Goal: Transaction & Acquisition: Purchase product/service

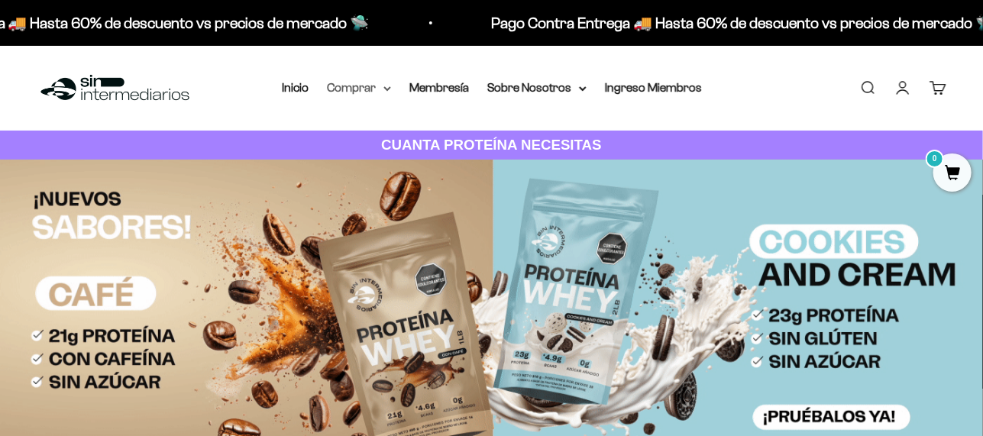
click at [388, 89] on icon at bounding box center [387, 88] width 6 height 3
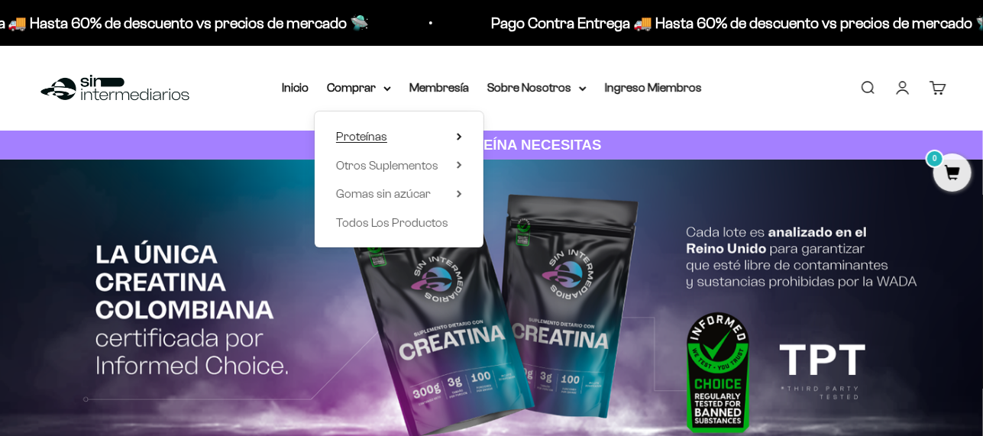
click at [454, 129] on summary "Proteínas" at bounding box center [399, 137] width 126 height 20
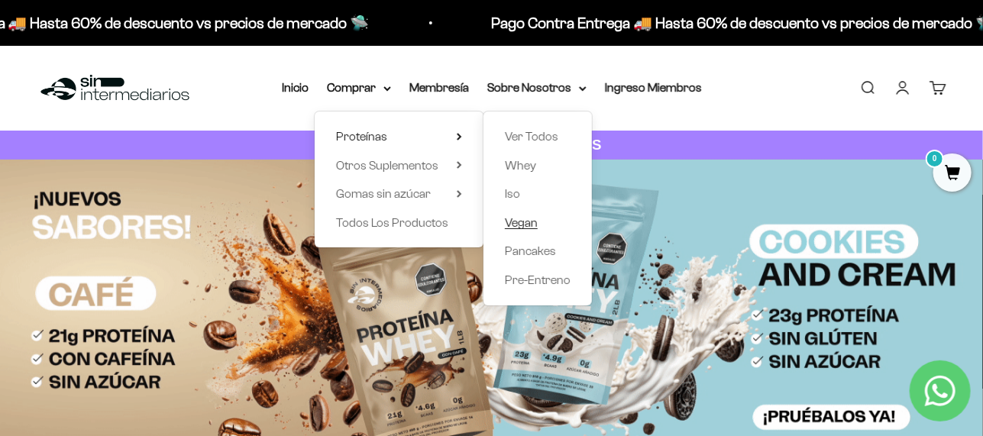
click at [522, 221] on span "Vegan" at bounding box center [521, 222] width 33 height 13
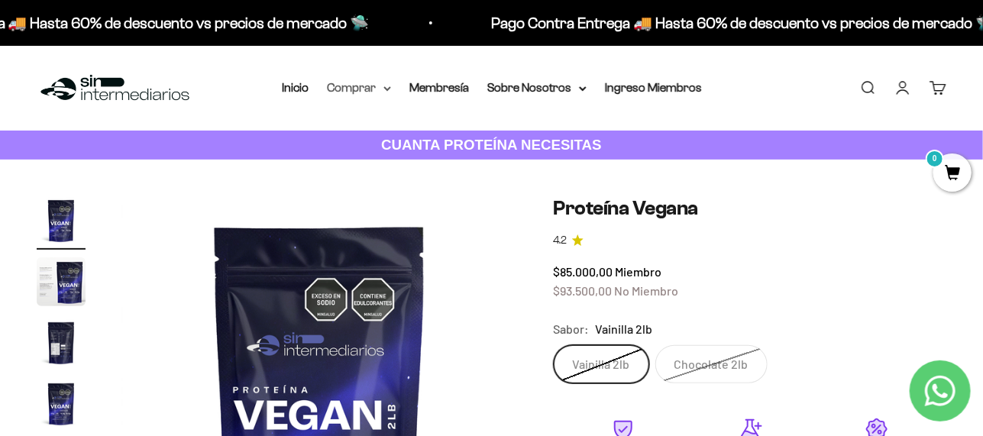
click at [377, 86] on summary "Comprar" at bounding box center [359, 88] width 64 height 20
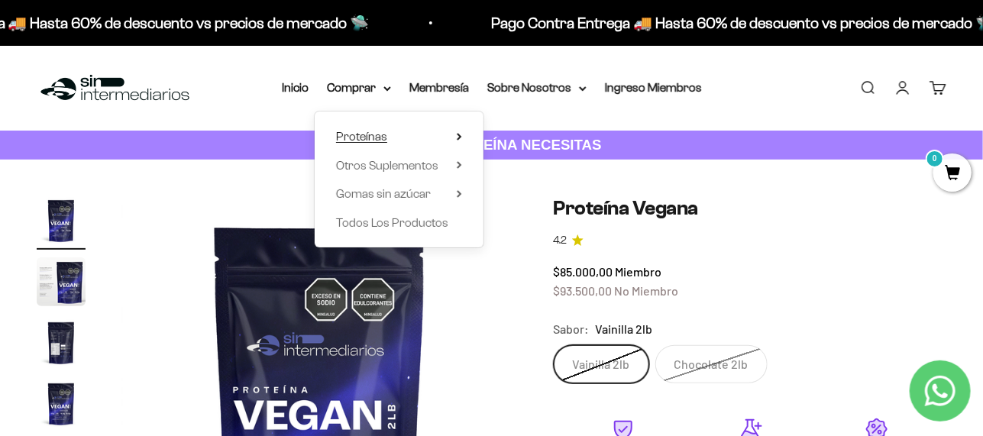
click at [368, 137] on span "Proteínas" at bounding box center [361, 136] width 51 height 13
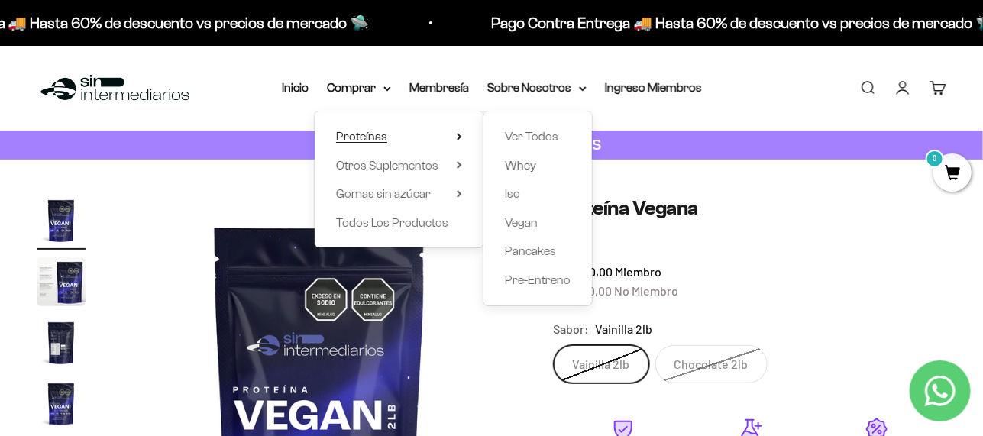
click at [372, 135] on span "Proteínas" at bounding box center [361, 136] width 51 height 13
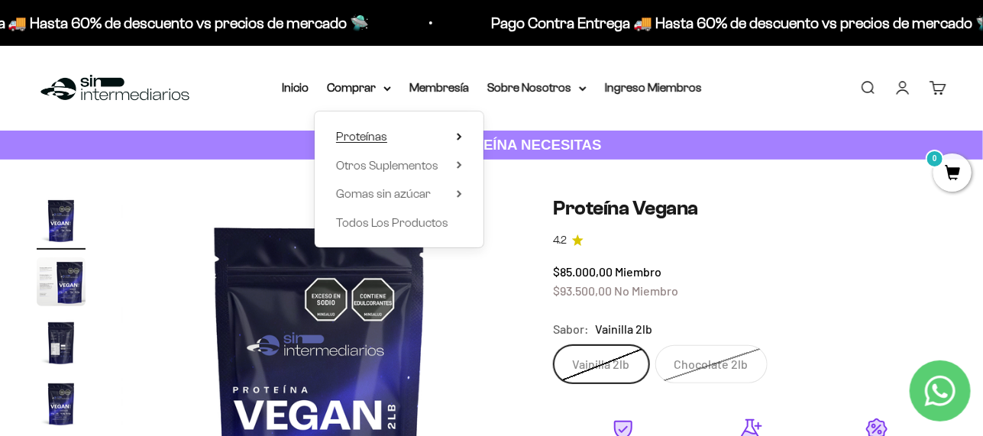
click at [454, 135] on summary "Proteínas" at bounding box center [399, 137] width 126 height 20
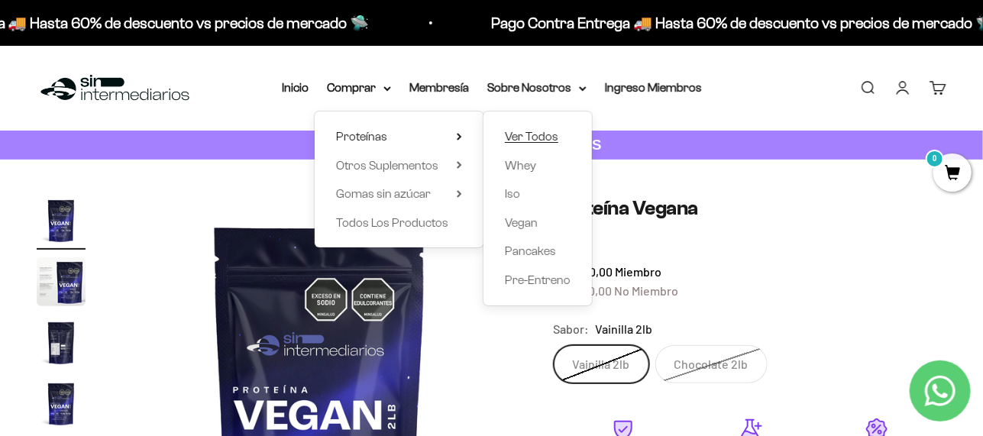
click at [540, 134] on span "Ver Todos" at bounding box center [531, 136] width 53 height 13
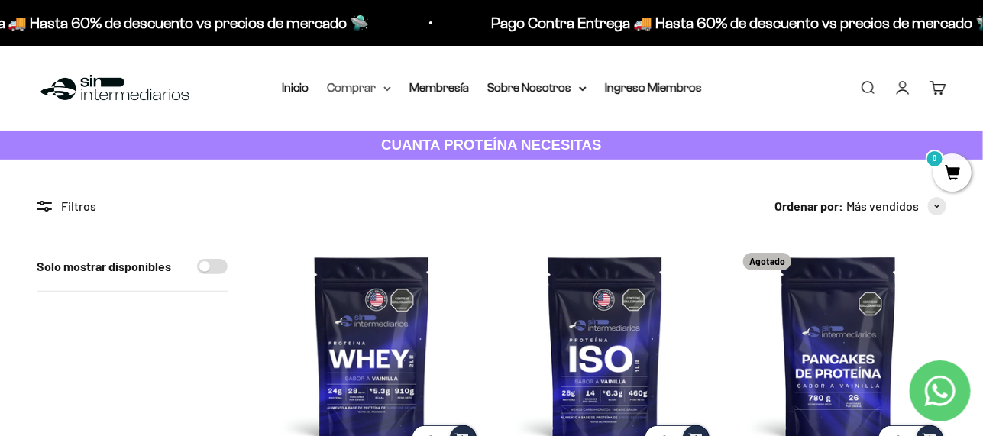
click at [390, 94] on summary "Comprar" at bounding box center [359, 88] width 64 height 20
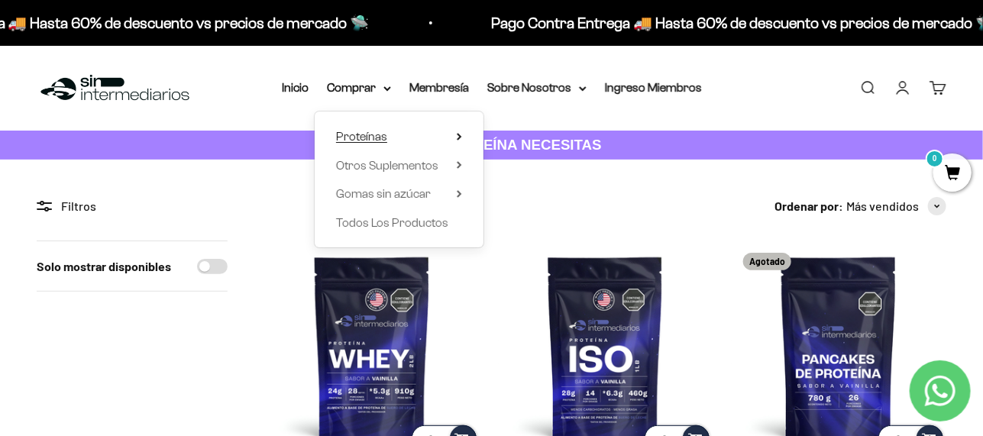
click at [448, 131] on summary "Proteínas" at bounding box center [399, 137] width 126 height 20
click at [455, 166] on summary "Otros Suplementos" at bounding box center [399, 166] width 126 height 20
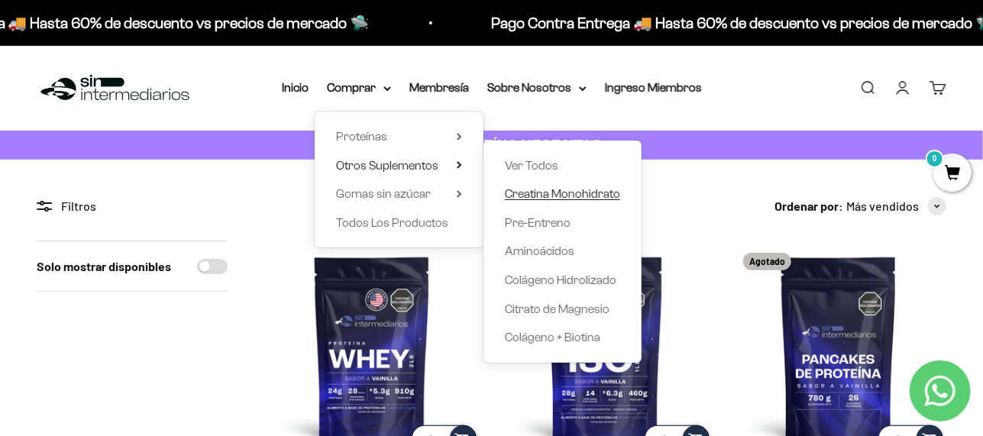
click at [582, 192] on span "Creatina Monohidrato" at bounding box center [562, 193] width 115 height 13
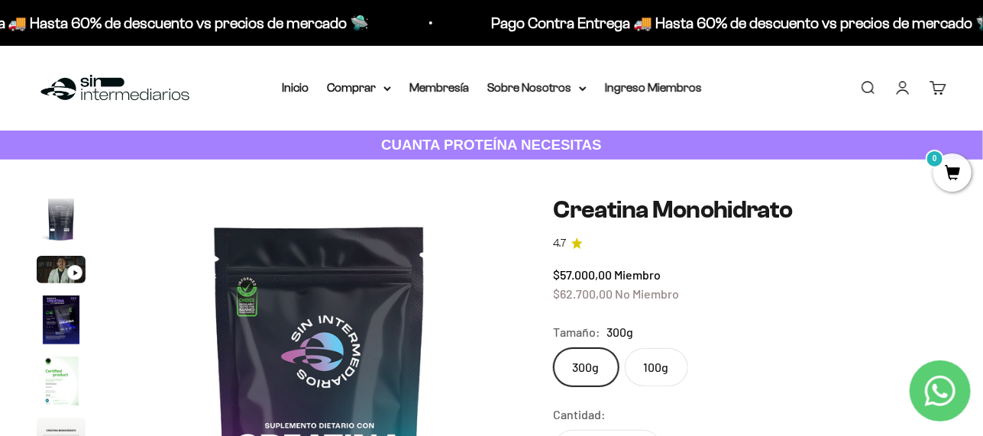
click at [92, 82] on img at bounding box center [115, 88] width 157 height 33
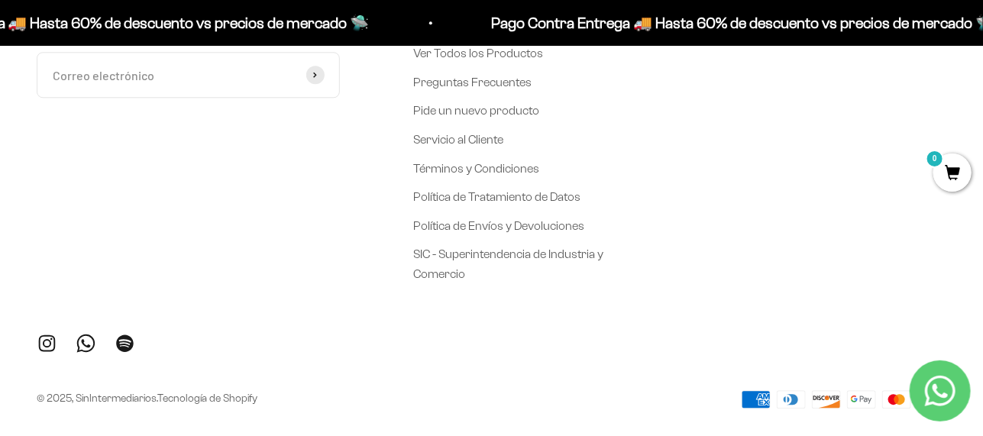
scroll to position [5765, 0]
